Goal: Information Seeking & Learning: Learn about a topic

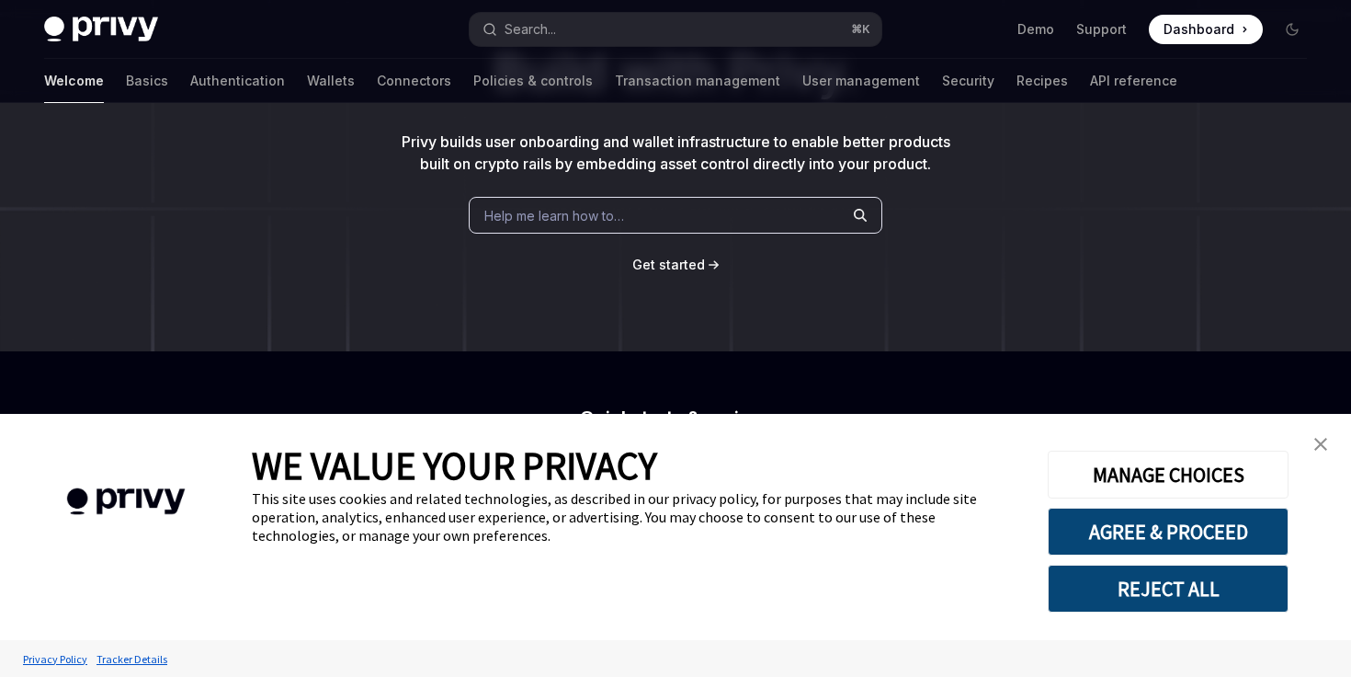
scroll to position [190, 0]
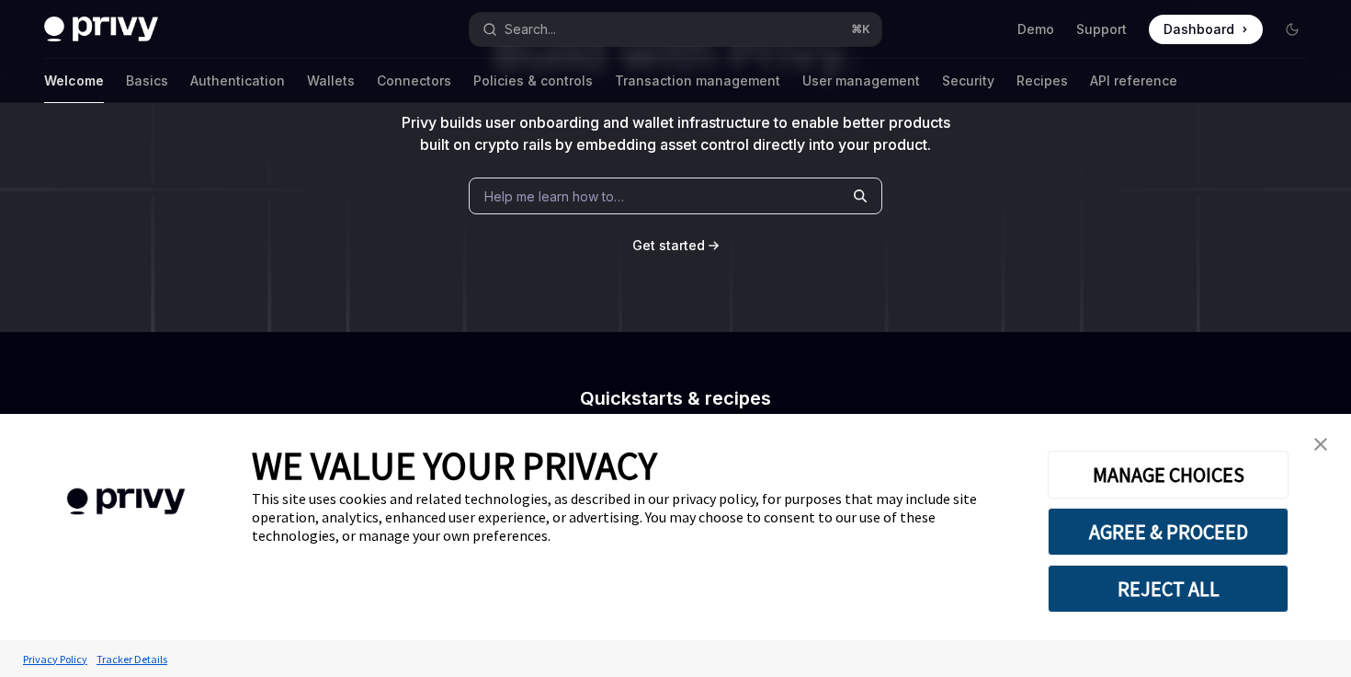
click at [1325, 447] on img "close banner" at bounding box center [1321, 444] width 13 height 13
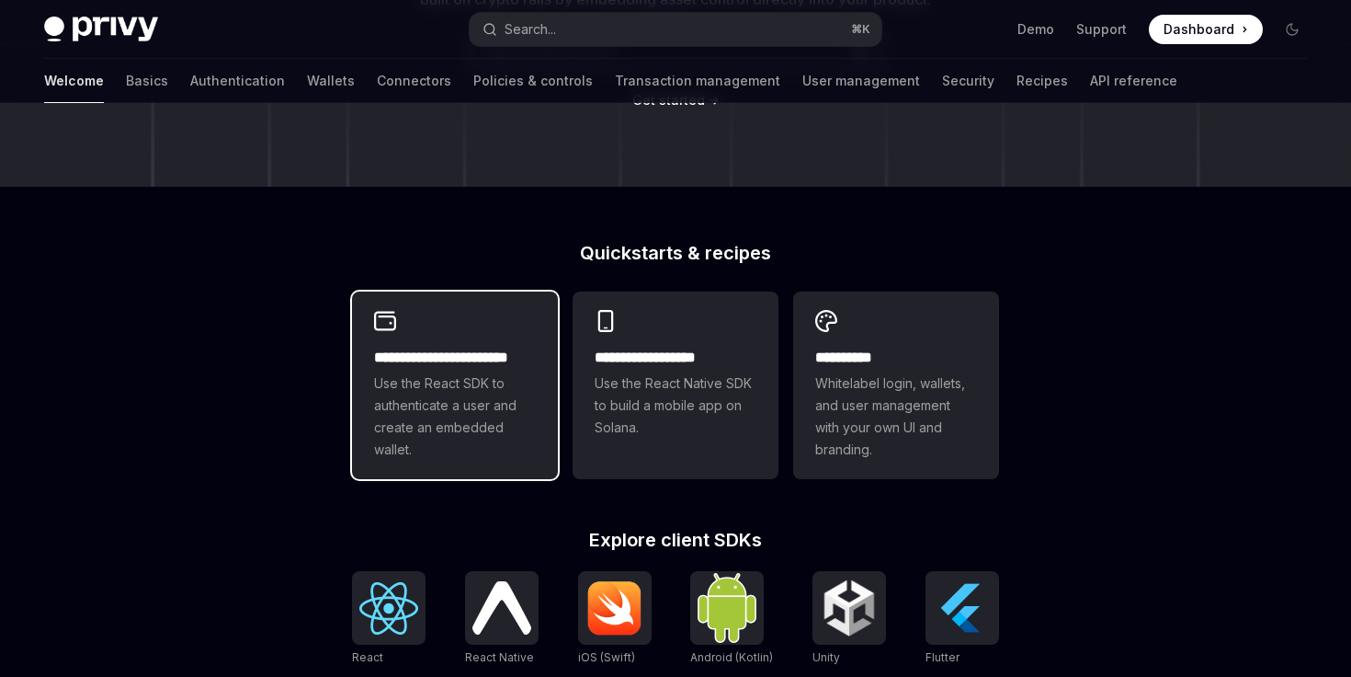
scroll to position [524, 0]
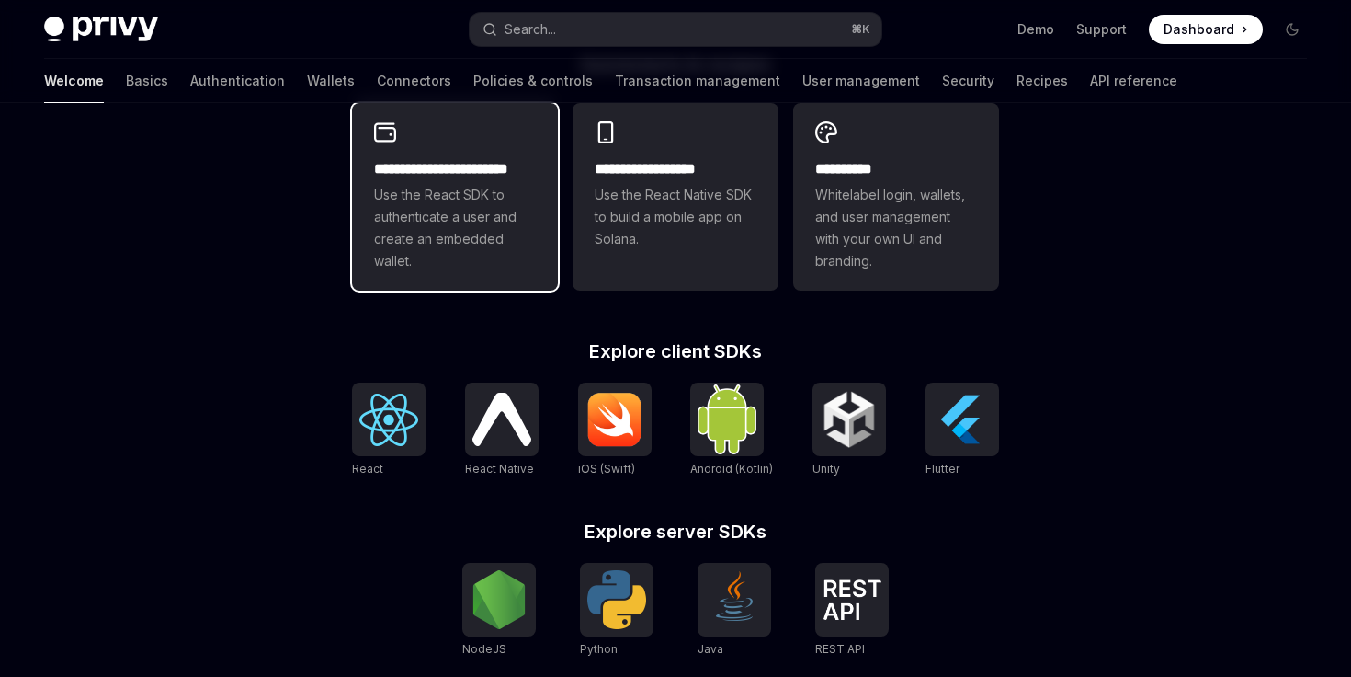
click at [444, 245] on span "Use the React SDK to authenticate a user and create an embedded wallet." at bounding box center [455, 228] width 162 height 88
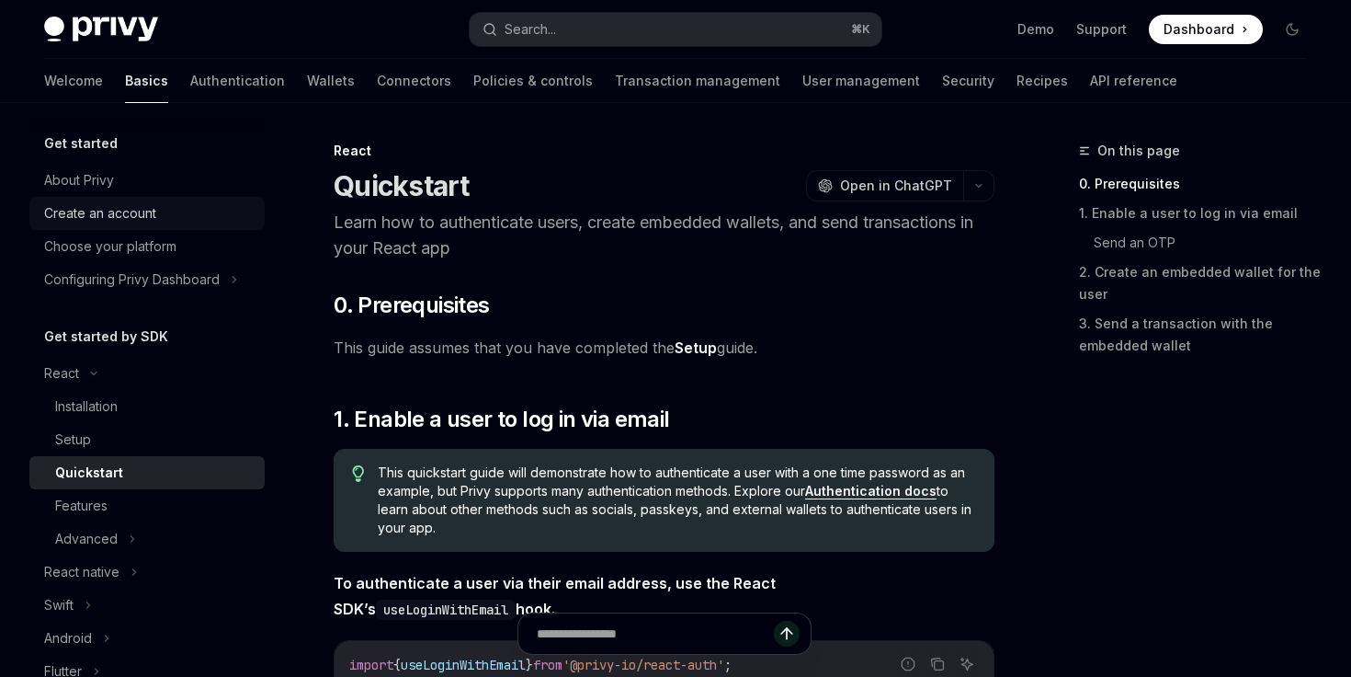
click at [140, 211] on div "Create an account" at bounding box center [100, 213] width 112 height 22
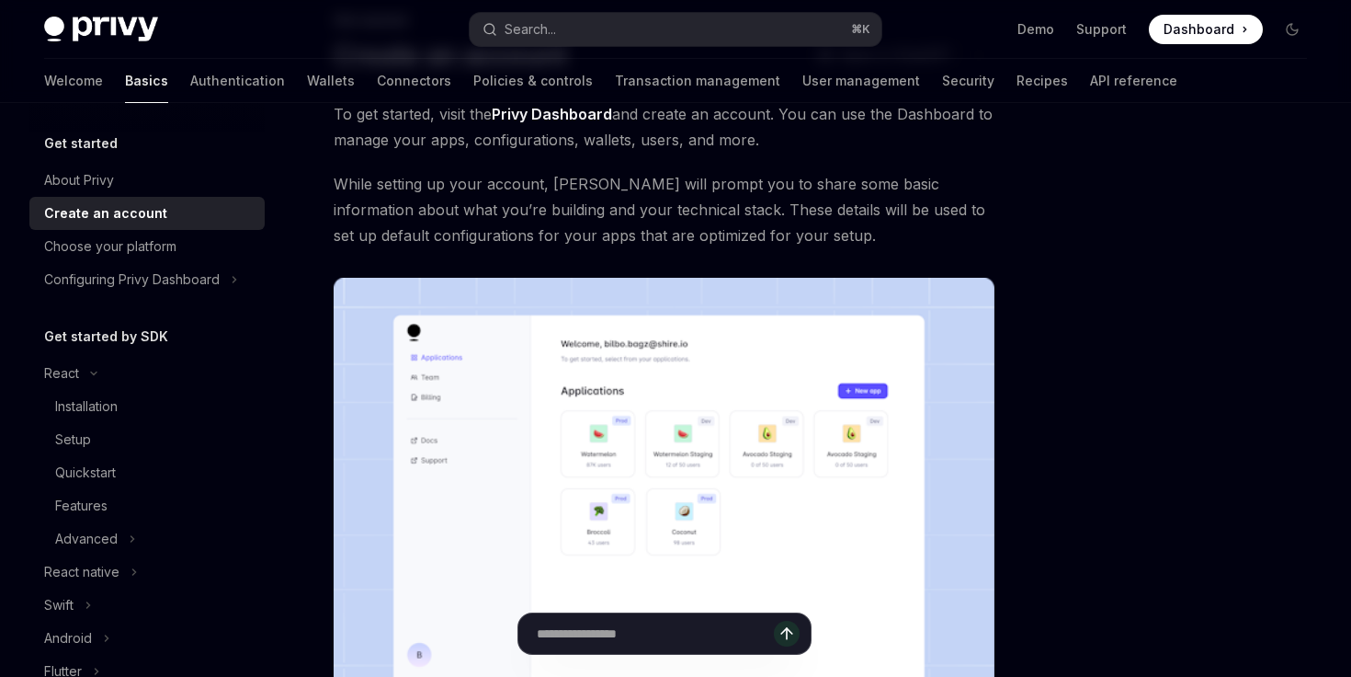
scroll to position [136, 0]
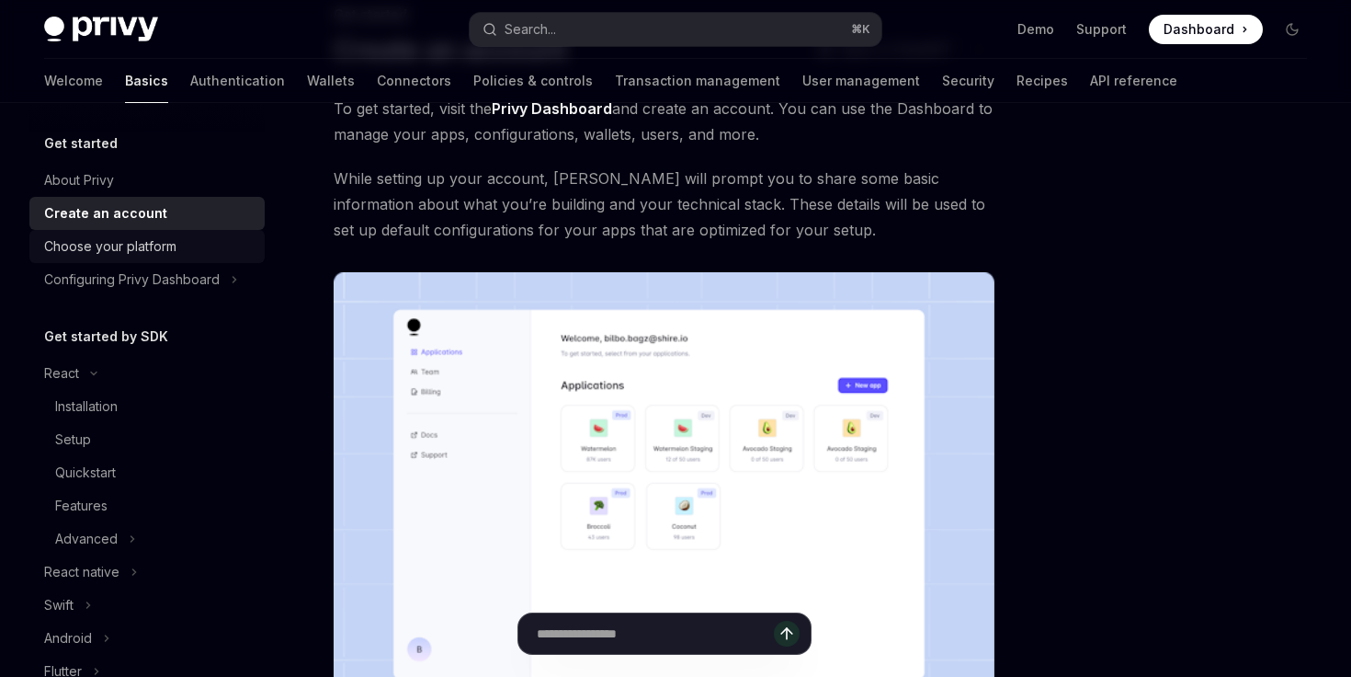
click at [111, 233] on link "Choose your platform" at bounding box center [146, 246] width 235 height 33
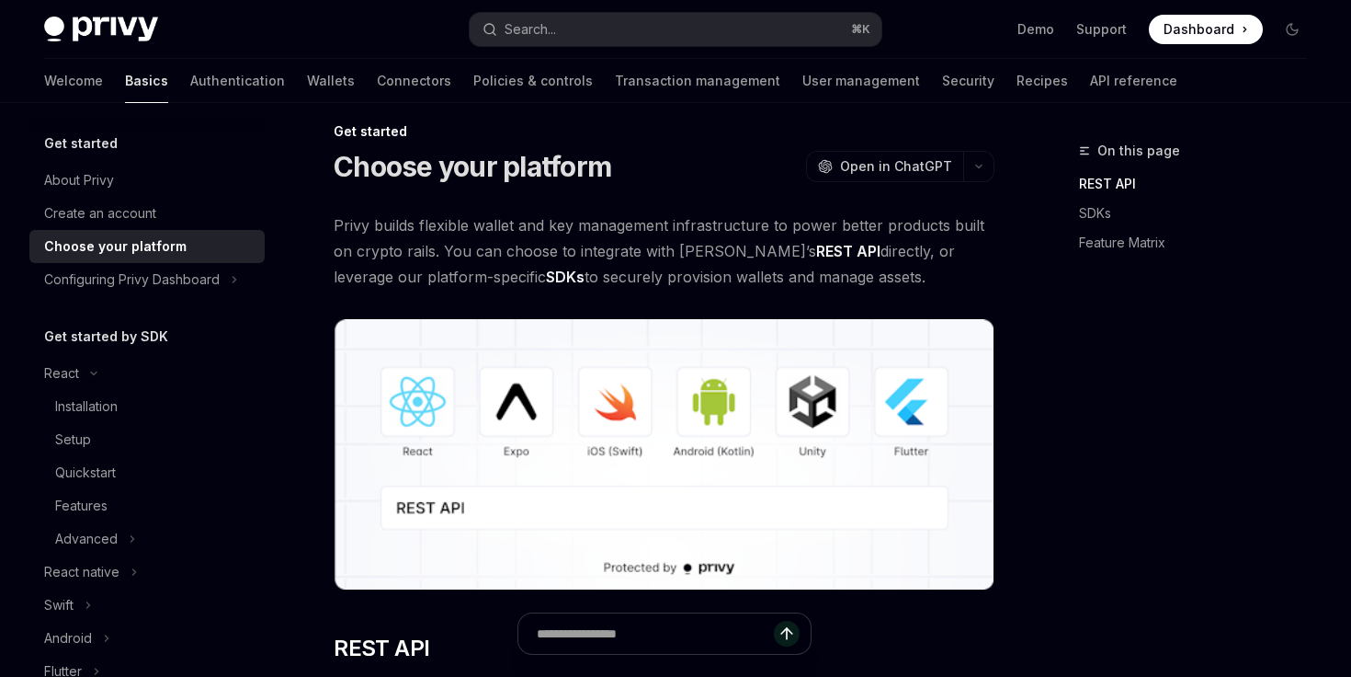
scroll to position [26, 0]
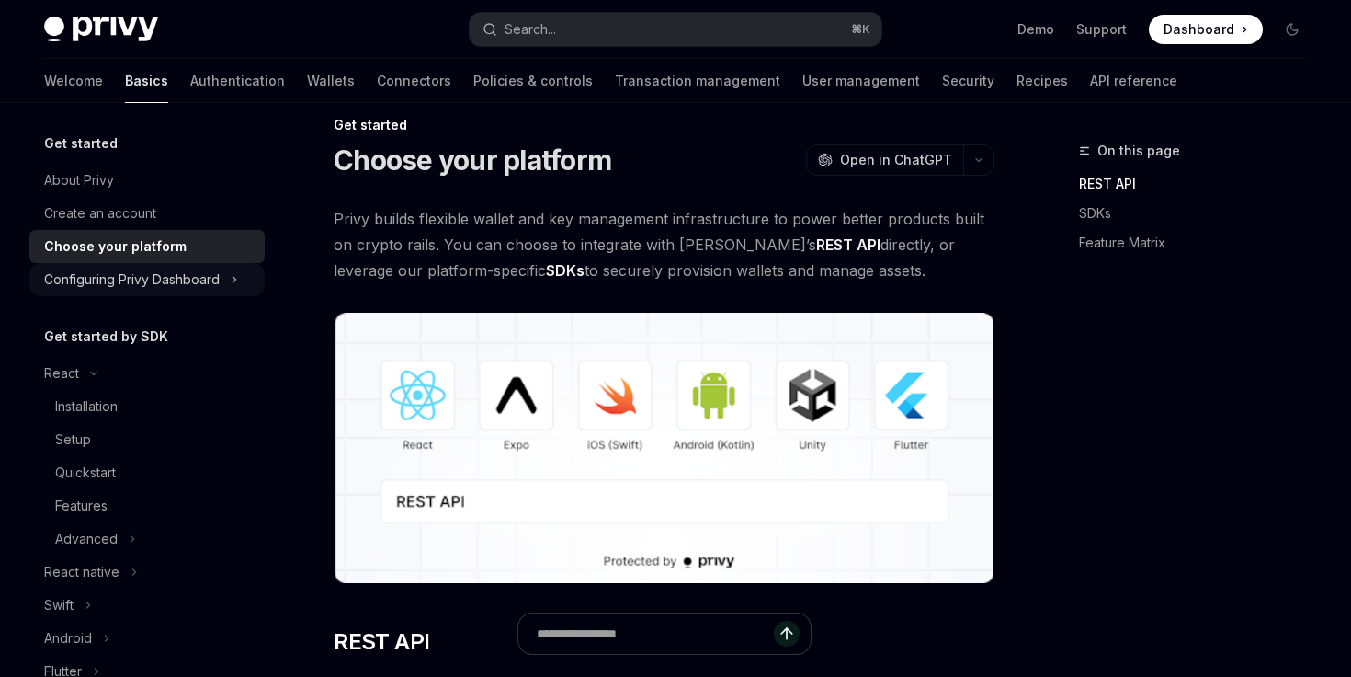
click at [161, 279] on div "Configuring Privy Dashboard" at bounding box center [132, 279] width 176 height 22
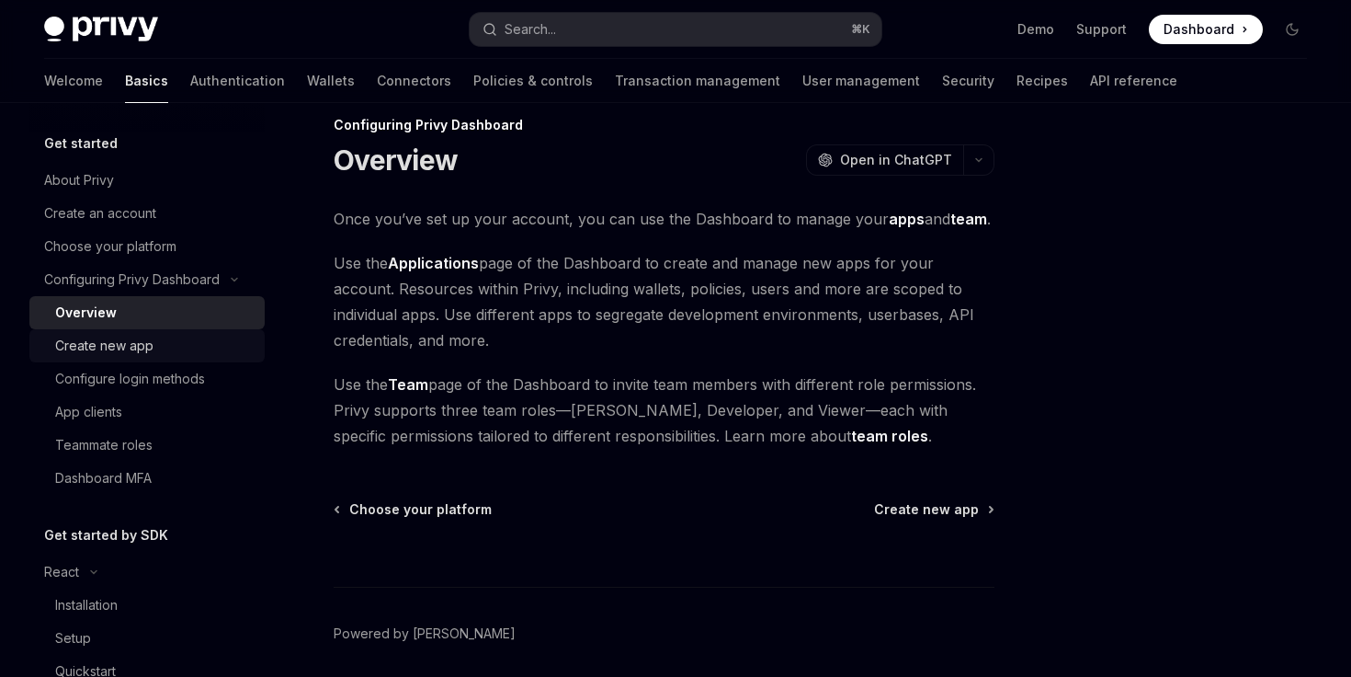
click at [150, 336] on div "Create new app" at bounding box center [104, 346] width 98 height 22
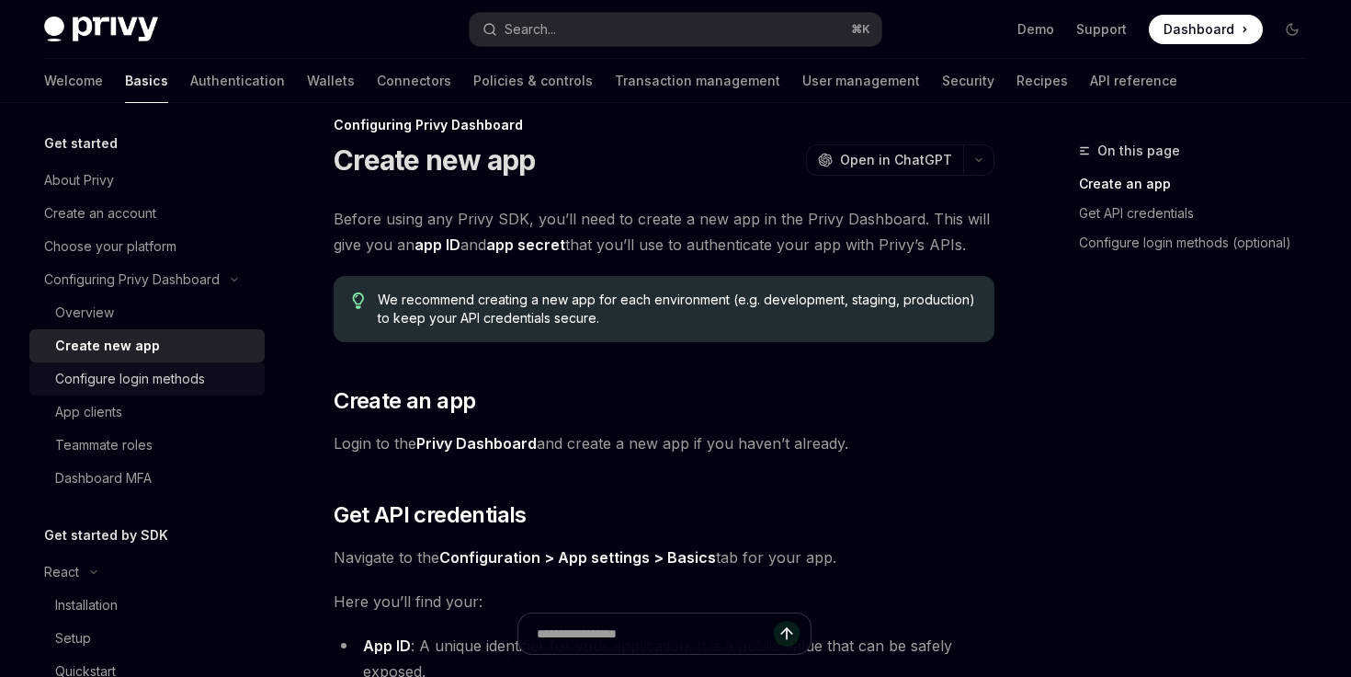
click at [177, 371] on div "Configure login methods" at bounding box center [130, 379] width 150 height 22
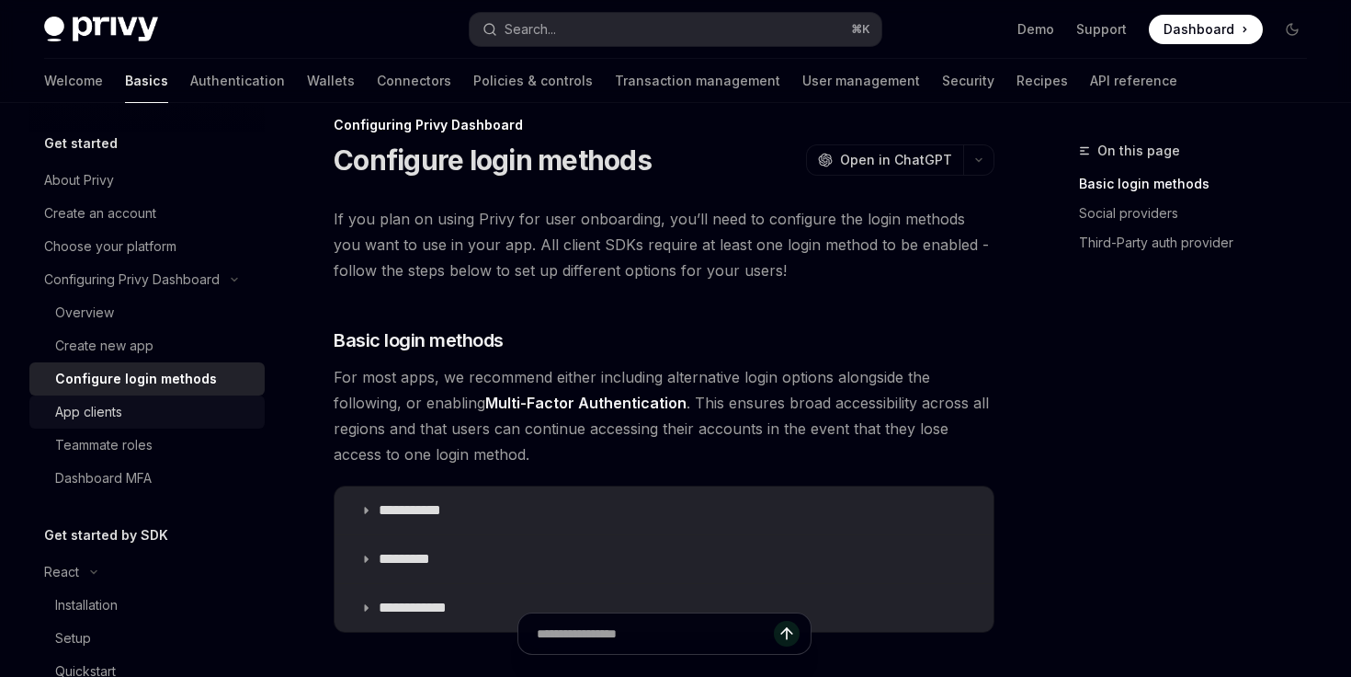
click at [143, 404] on div "App clients" at bounding box center [154, 412] width 199 height 22
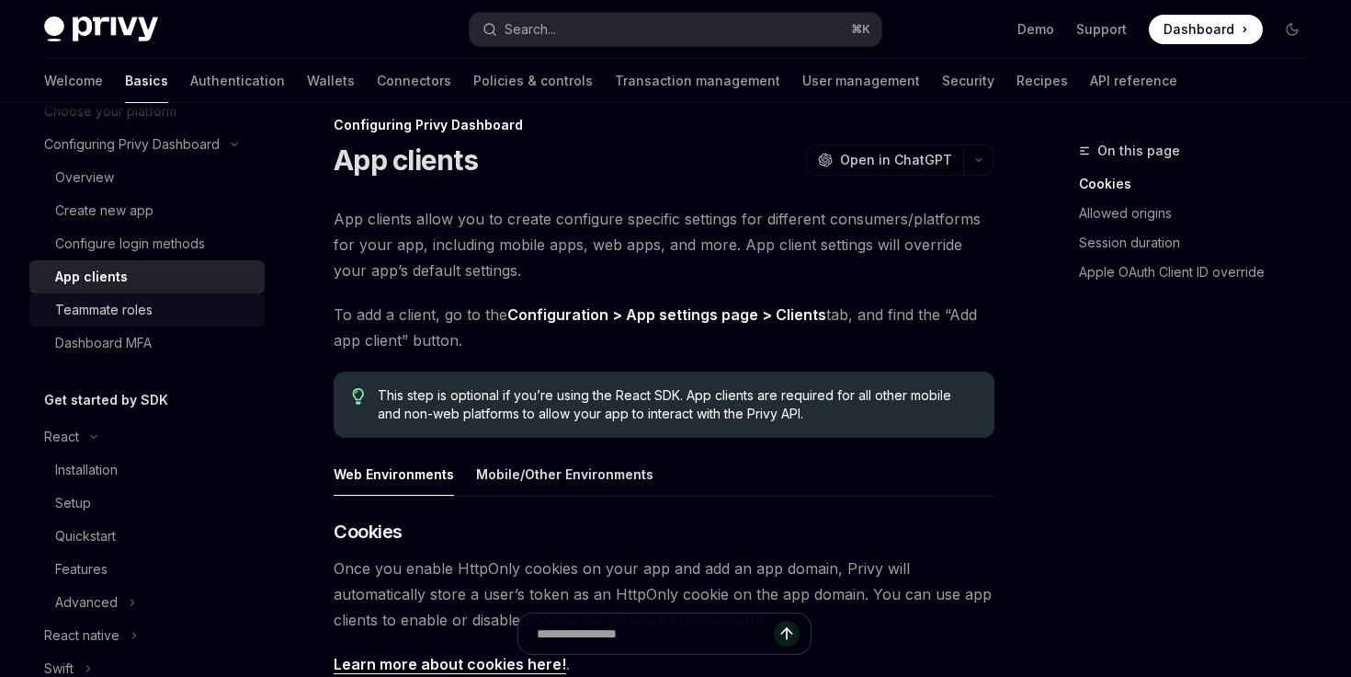
scroll to position [136, 0]
click at [124, 313] on div "Teammate roles" at bounding box center [103, 309] width 97 height 22
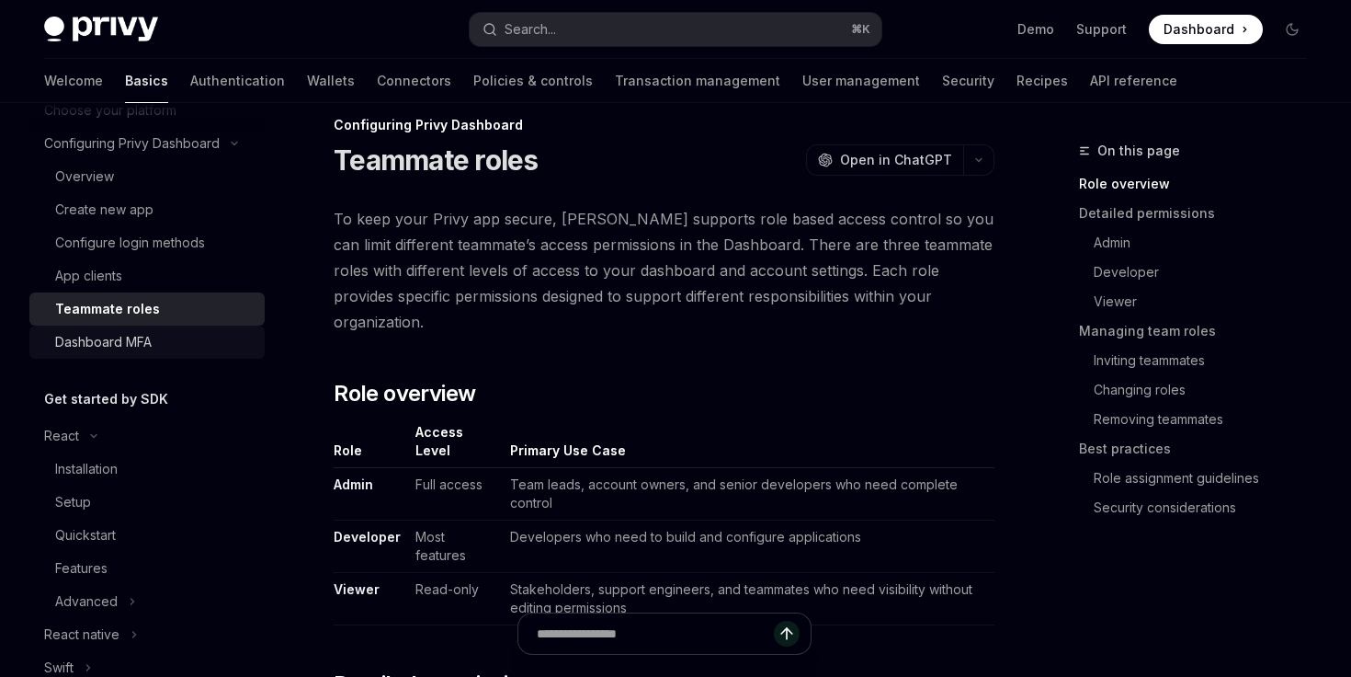
click at [130, 335] on div "Dashboard MFA" at bounding box center [103, 342] width 97 height 22
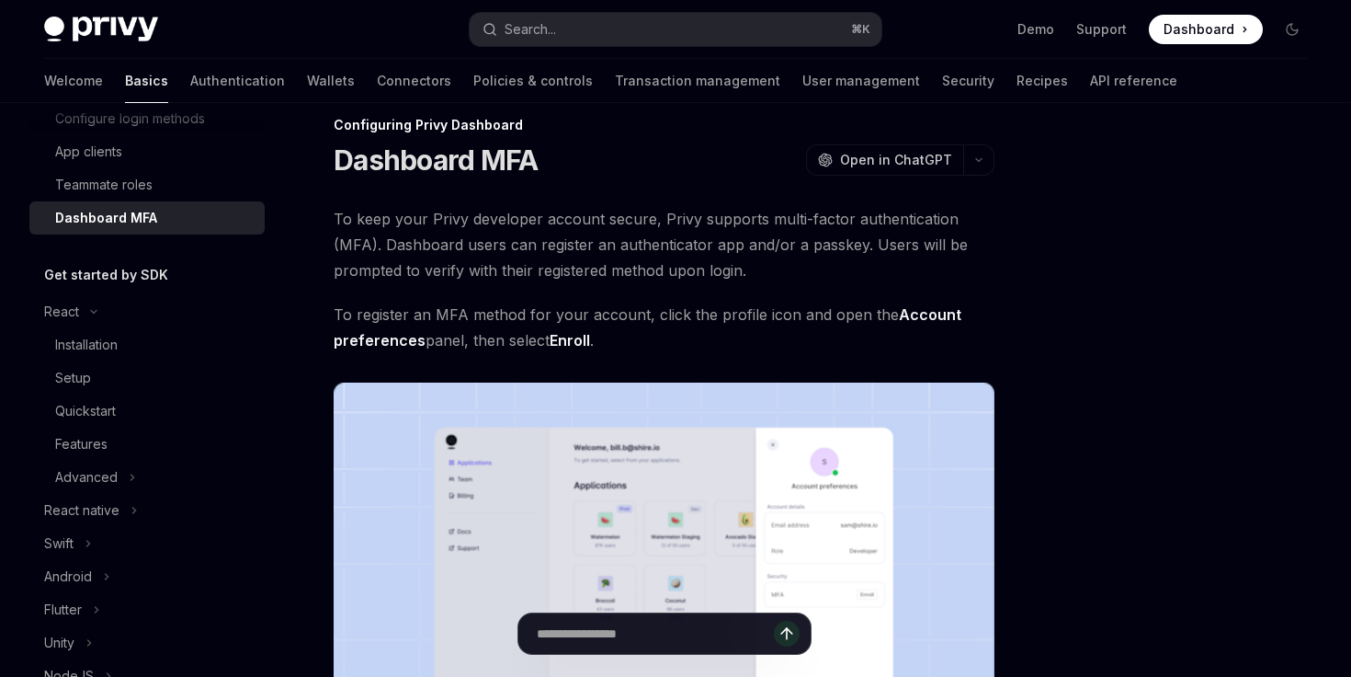
scroll to position [261, 0]
click at [111, 277] on h5 "Get started by SDK" at bounding box center [106, 274] width 124 height 22
click at [78, 302] on div "React" at bounding box center [61, 311] width 35 height 22
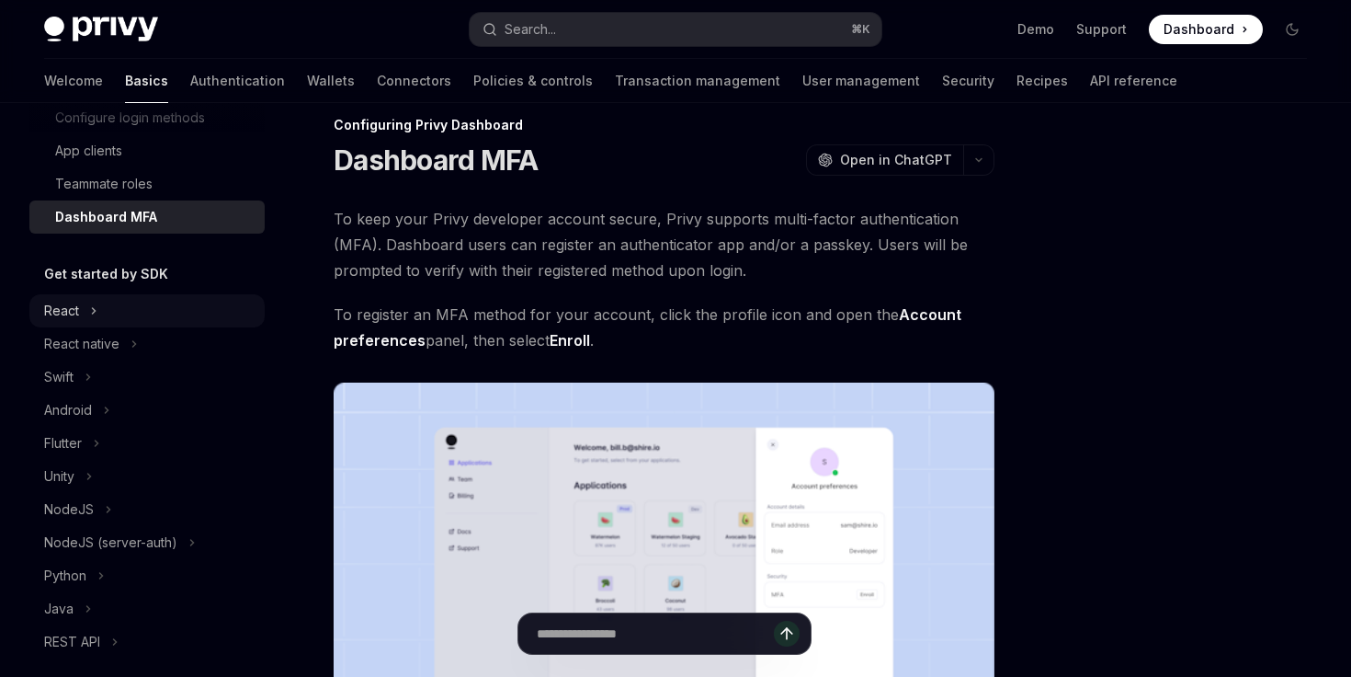
click at [78, 302] on div "React" at bounding box center [61, 311] width 35 height 22
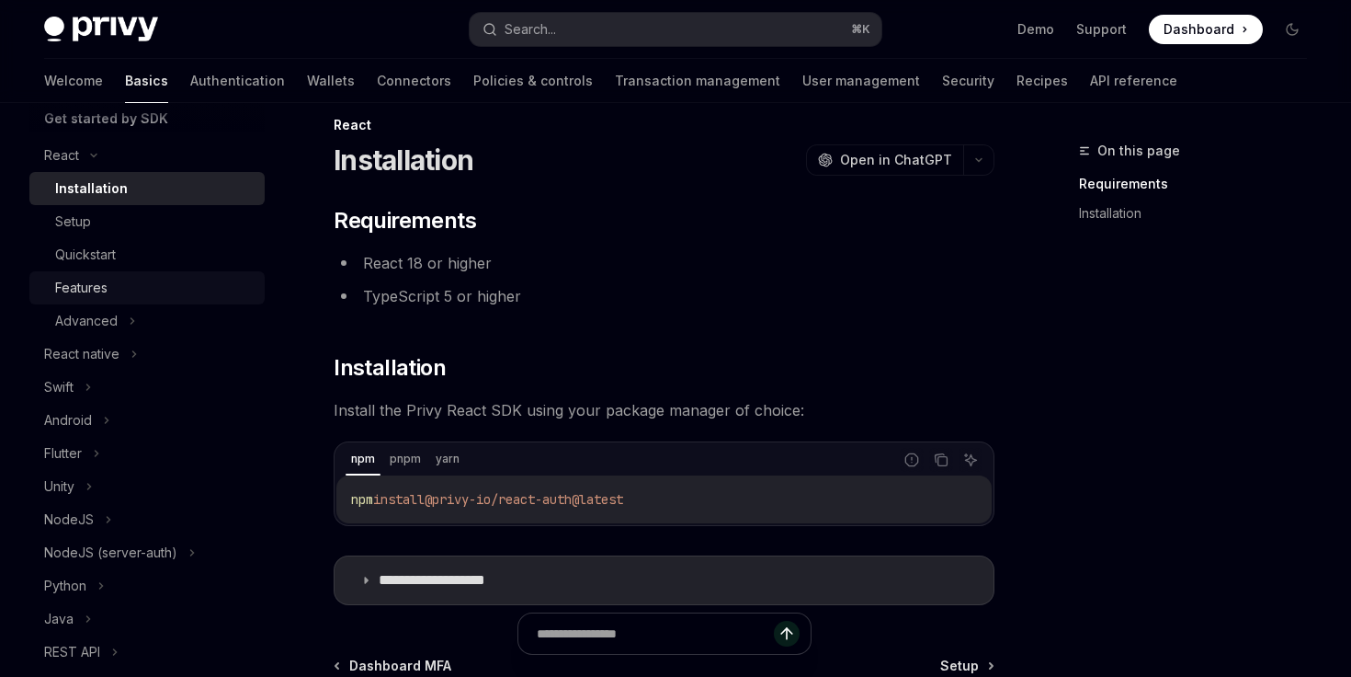
scroll to position [389, 0]
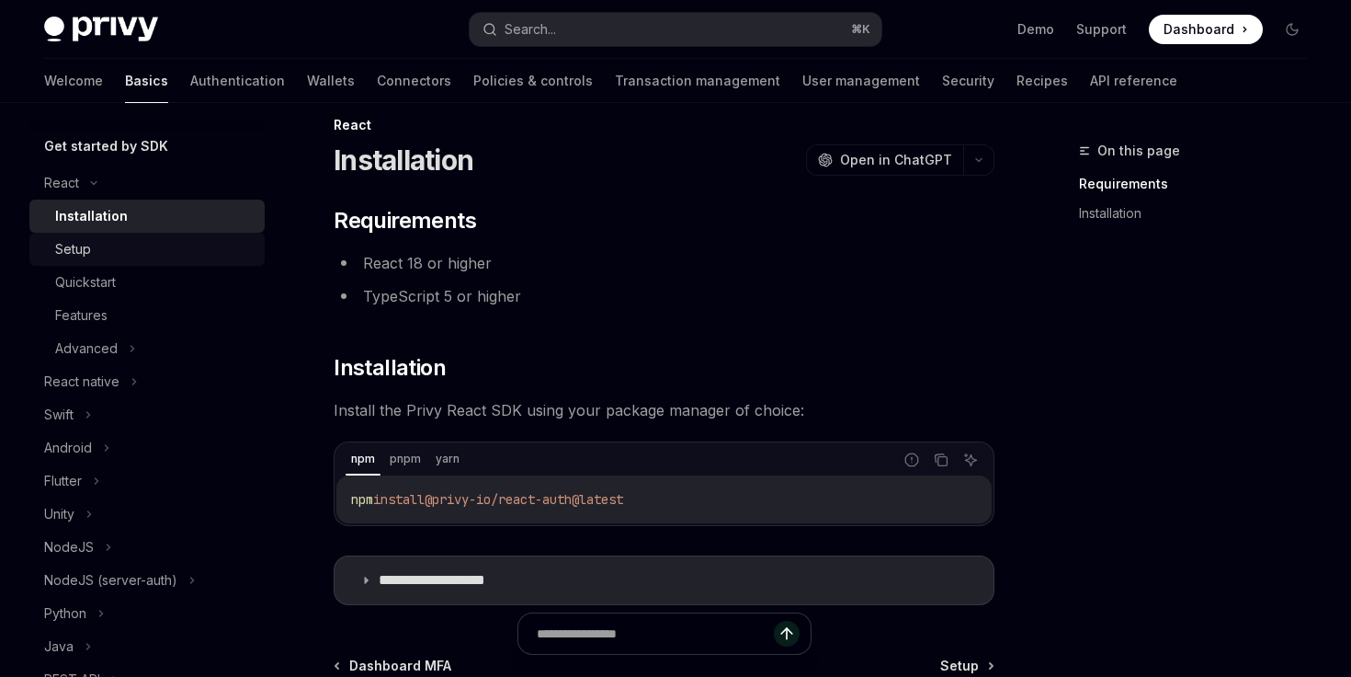
click at [77, 242] on div "Setup" at bounding box center [73, 249] width 36 height 22
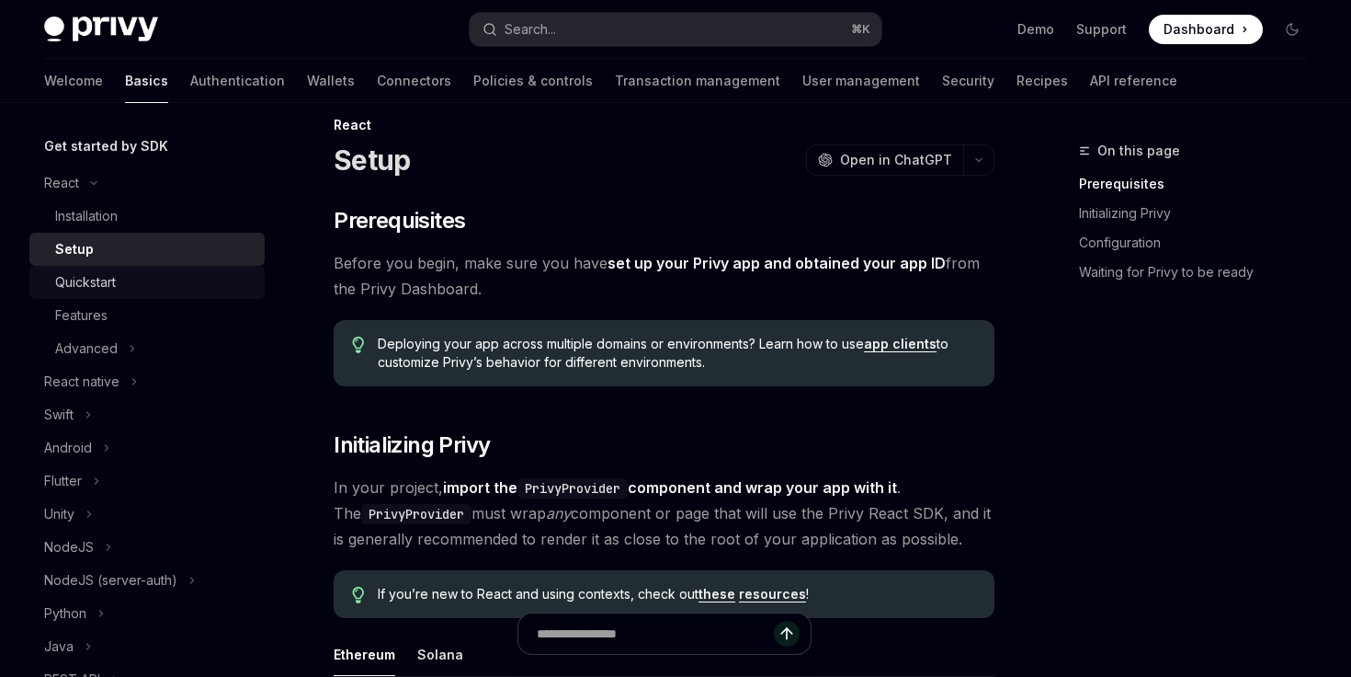
click at [94, 284] on div "Quickstart" at bounding box center [85, 282] width 61 height 22
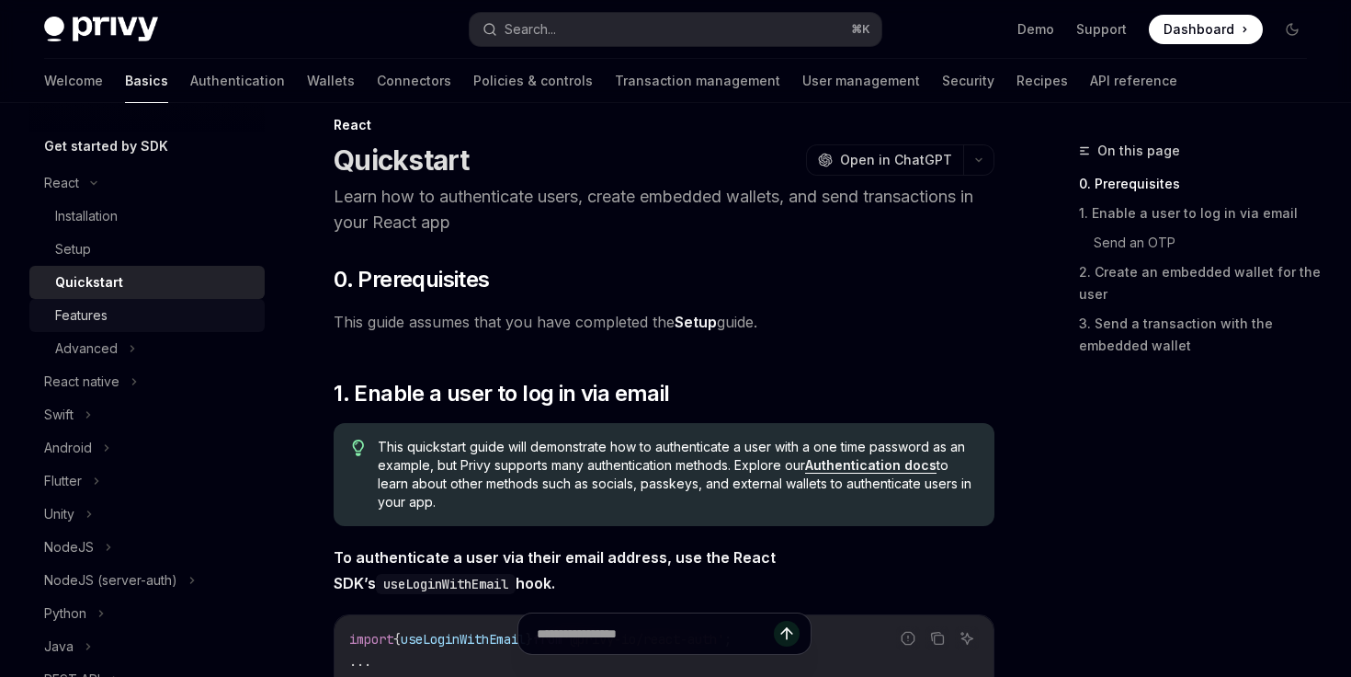
click at [95, 309] on div "Features" at bounding box center [81, 315] width 52 height 22
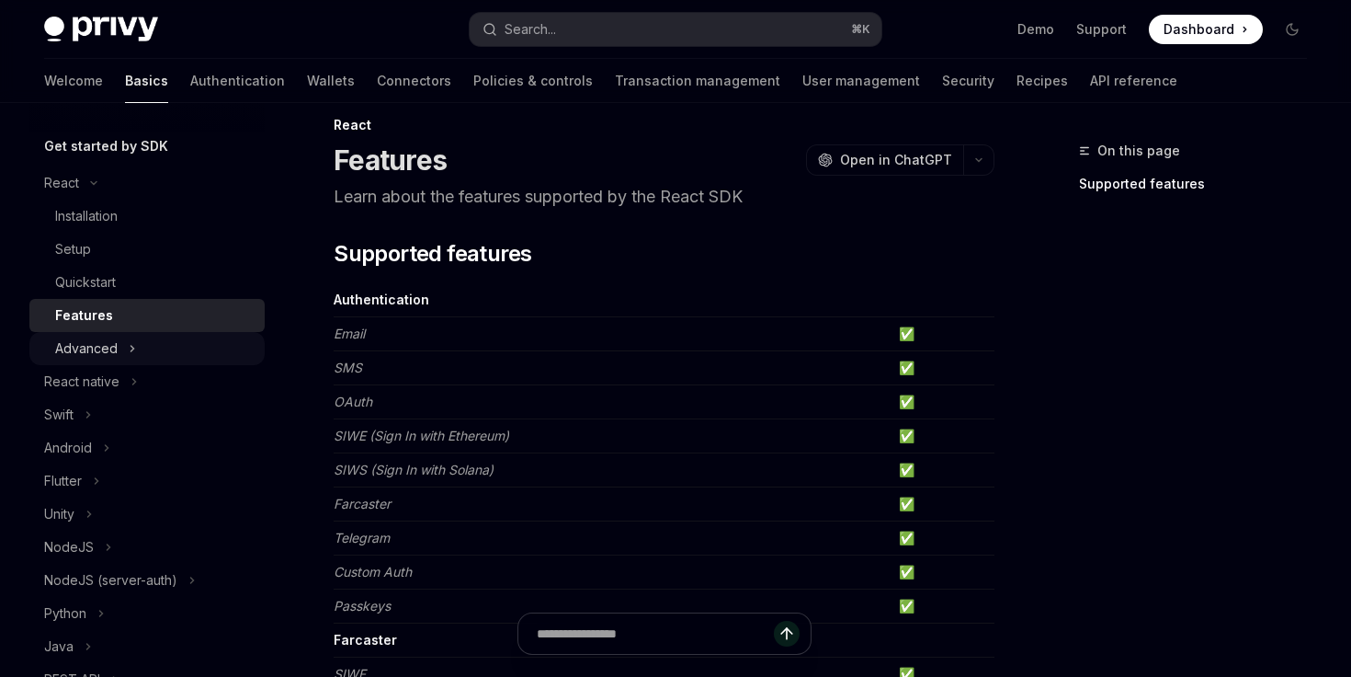
click at [102, 336] on div "Advanced" at bounding box center [146, 348] width 235 height 33
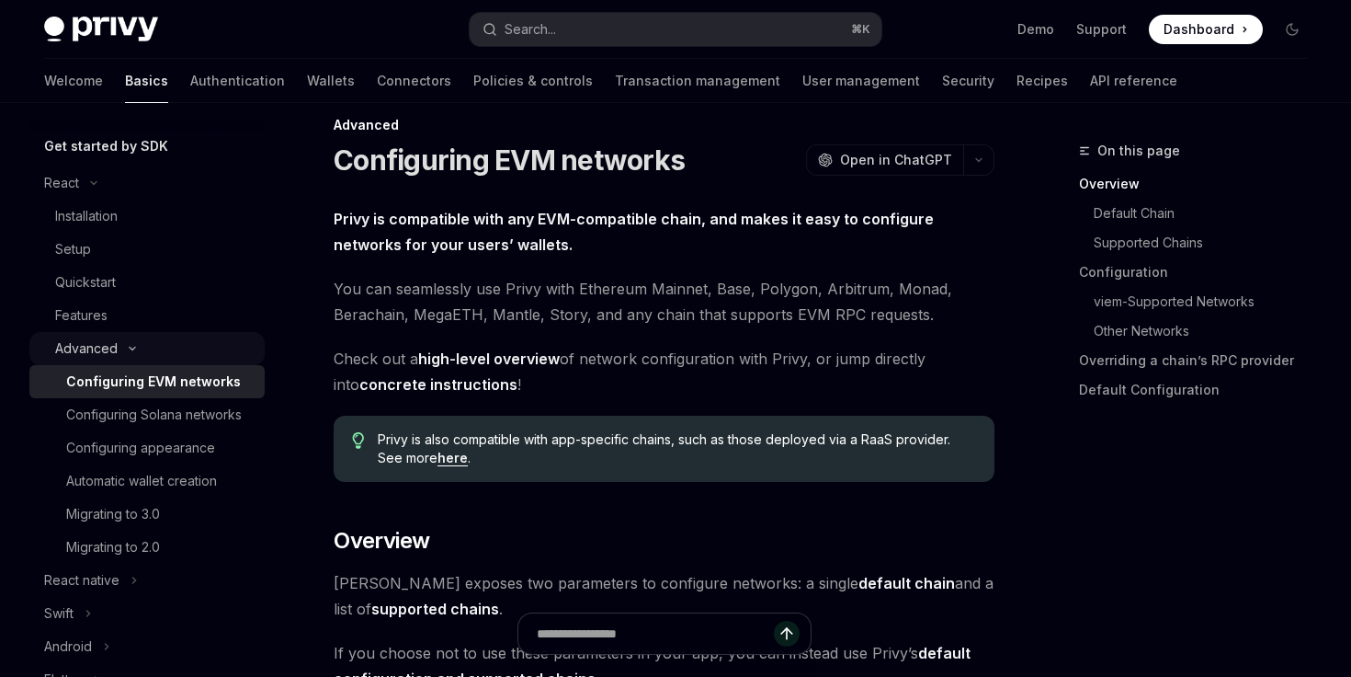
click at [106, 350] on div "Advanced" at bounding box center [86, 348] width 63 height 22
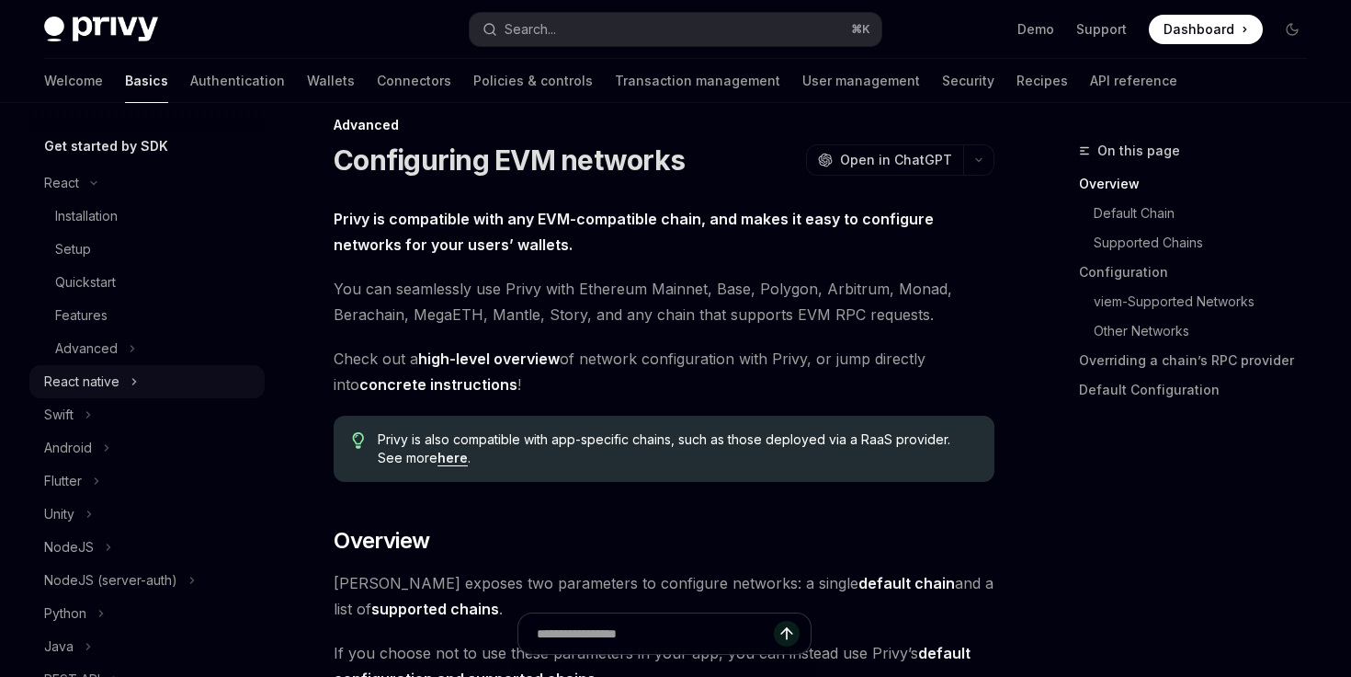
click at [102, 371] on div "React native" at bounding box center [81, 381] width 75 height 22
type textarea "*"
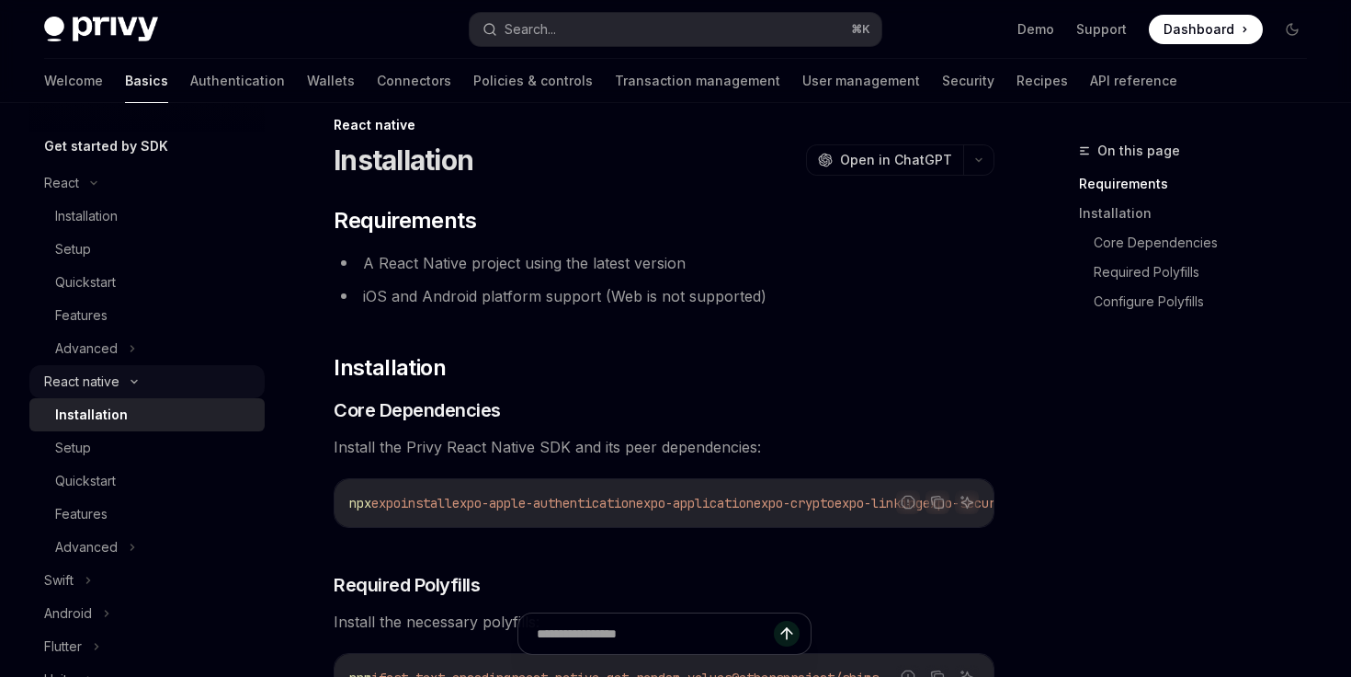
click at [102, 371] on div "React native" at bounding box center [81, 381] width 75 height 22
